Goal: Complete application form

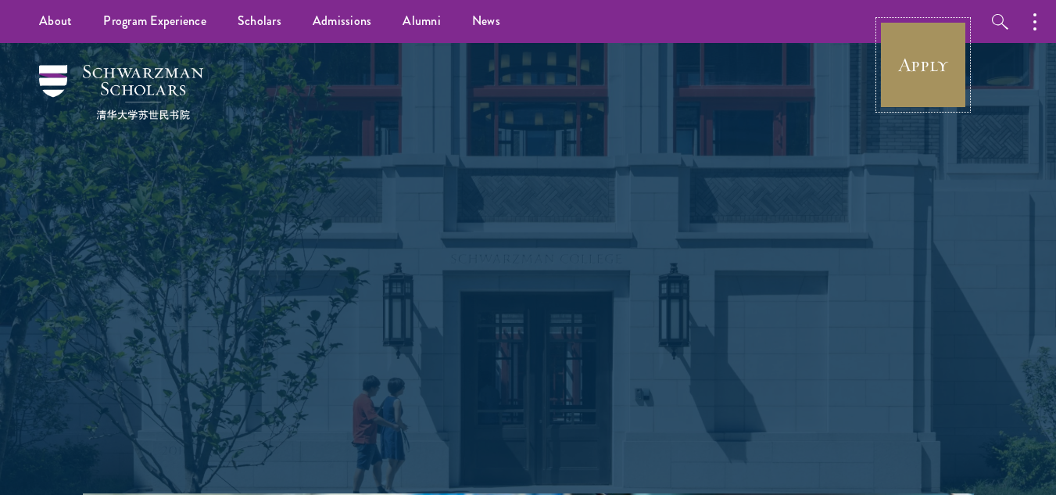
click at [918, 99] on link "Apply" at bounding box center [923, 65] width 88 height 88
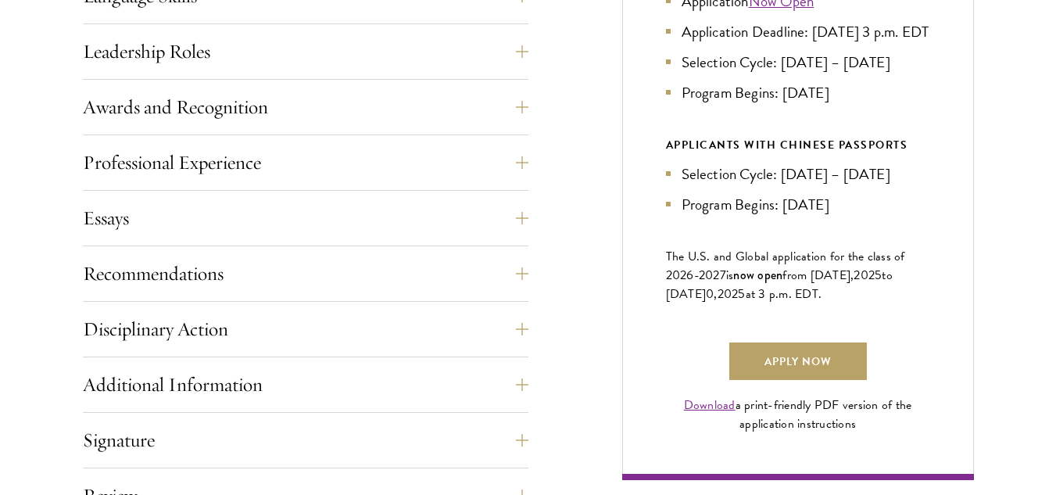
scroll to position [925, 0]
click at [260, 277] on button "Recommendations" at bounding box center [318, 273] width 446 height 38
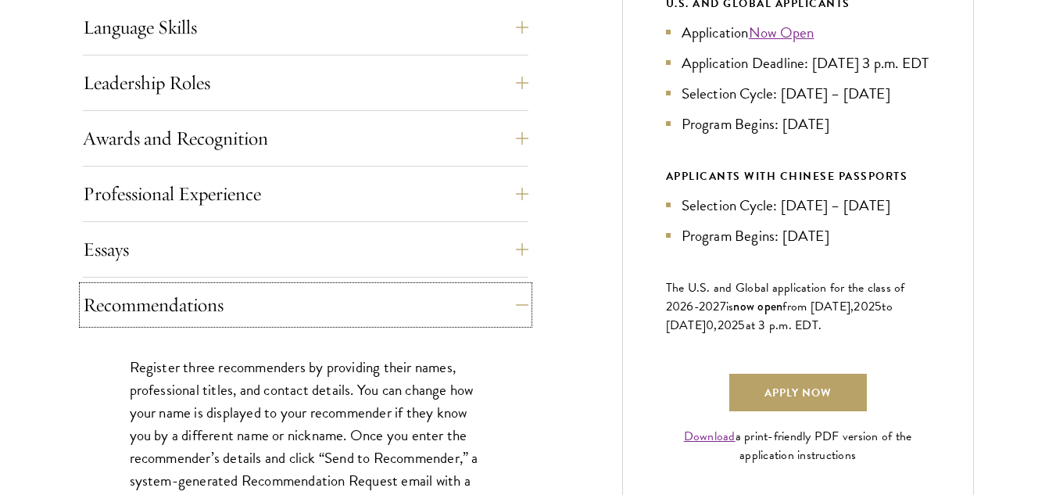
scroll to position [917, 0]
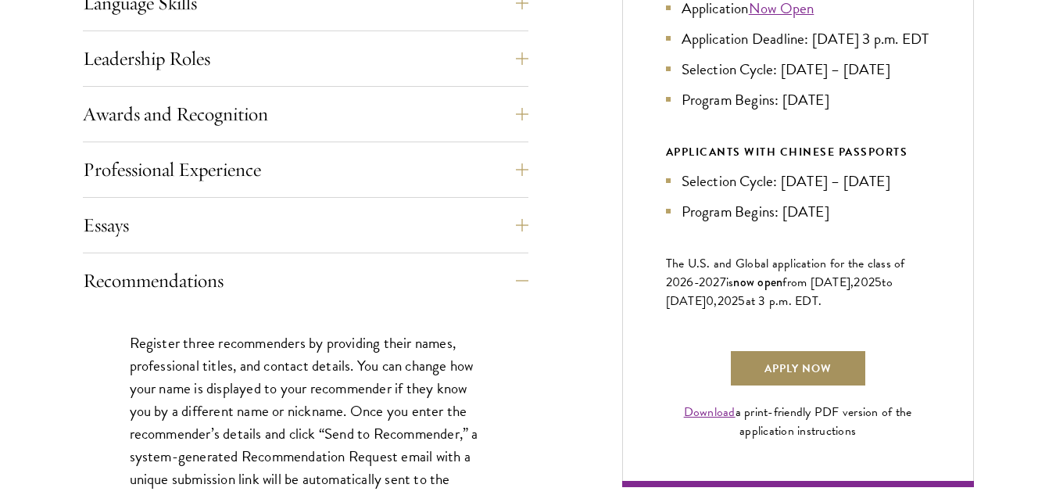
click at [797, 375] on link "Apply Now" at bounding box center [798, 368] width 138 height 38
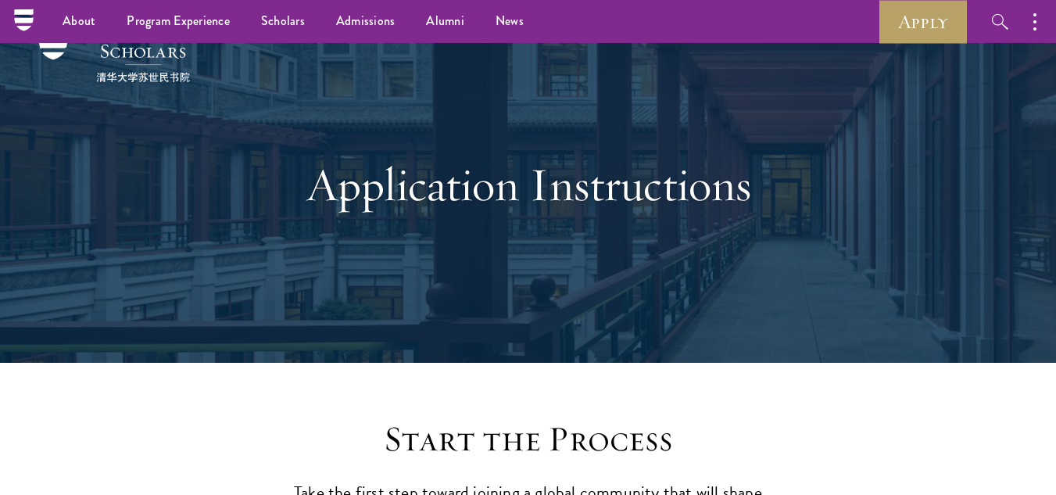
scroll to position [0, 0]
